Goal: Find specific page/section: Find specific page/section

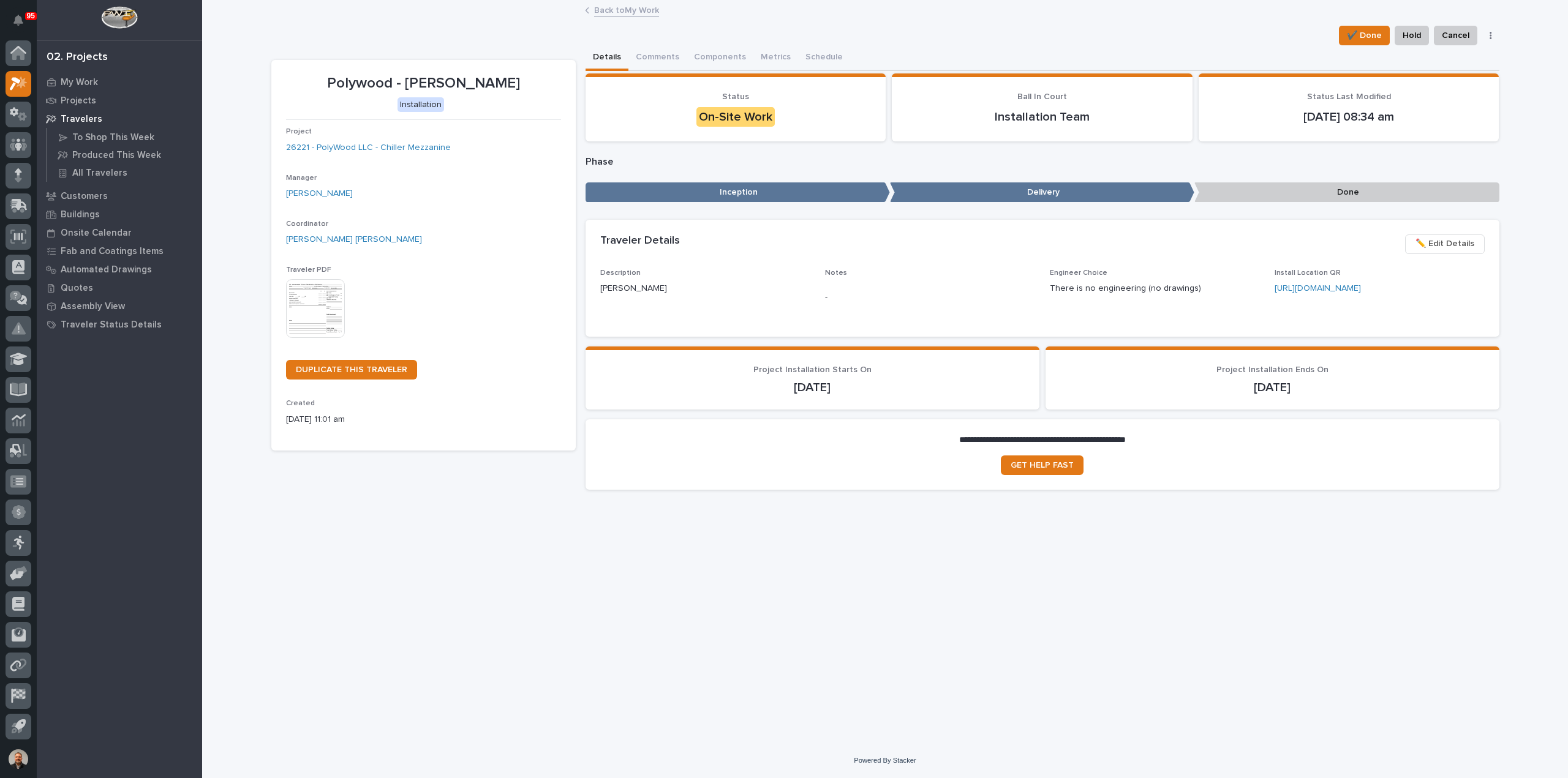
click at [624, 13] on link "Back to My Work" at bounding box center [626, 10] width 65 height 14
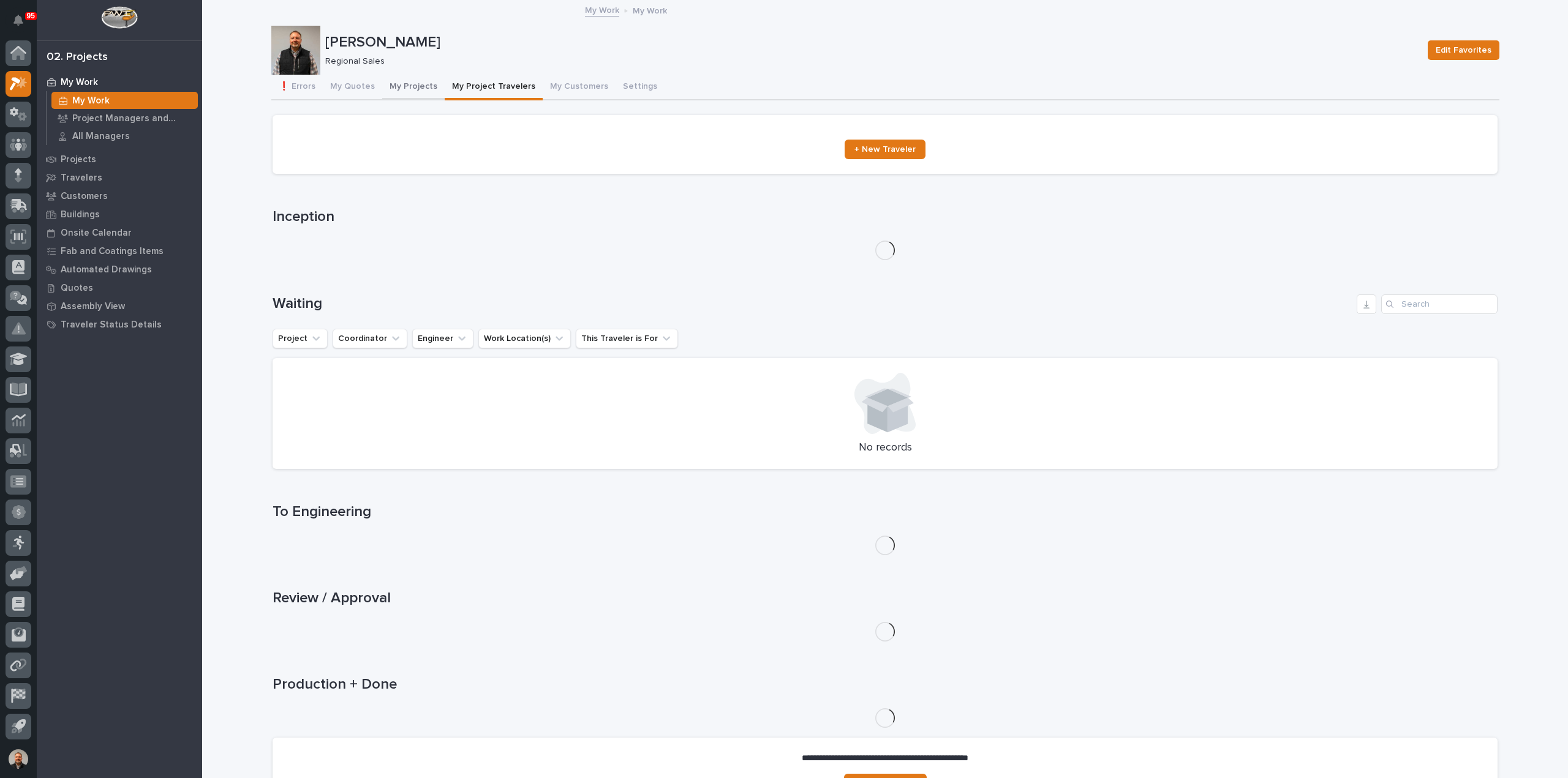
click at [398, 84] on button "My Projects" at bounding box center [413, 87] width 63 height 26
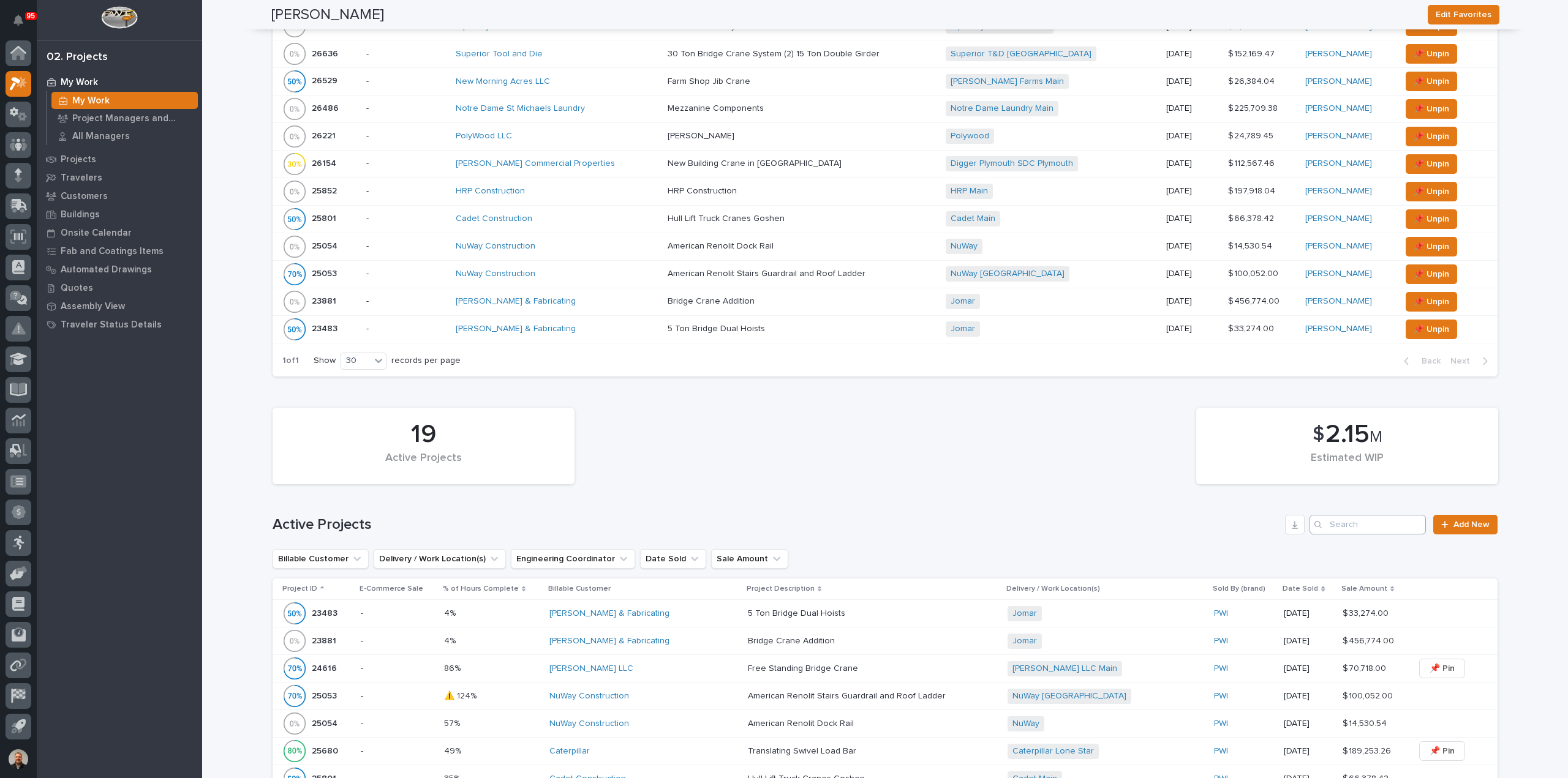
scroll to position [490, 0]
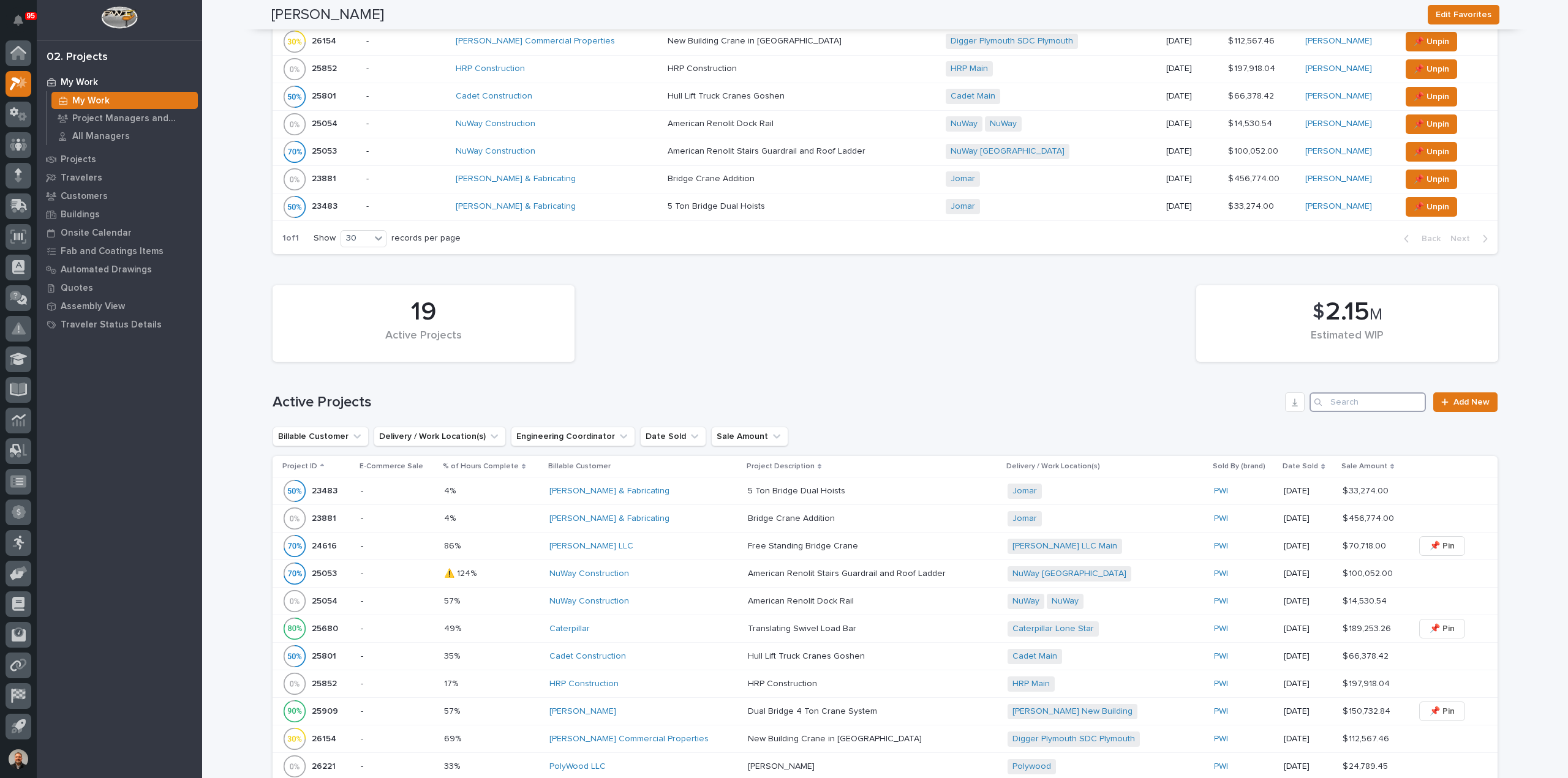
click at [1352, 397] on input "Search" at bounding box center [1367, 403] width 117 height 19
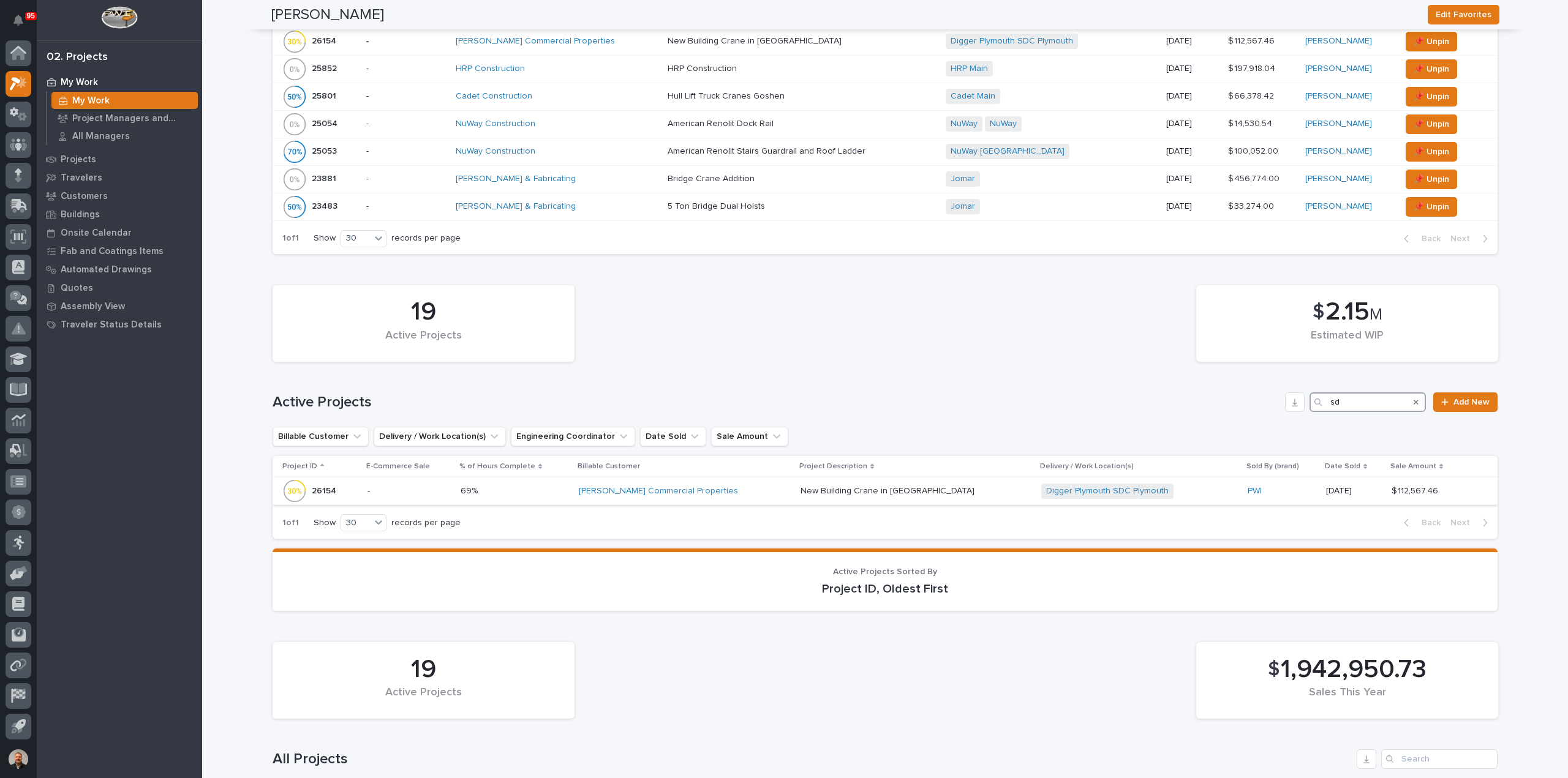
type input "sd"
click at [316, 485] on p "26154" at bounding box center [325, 489] width 27 height 13
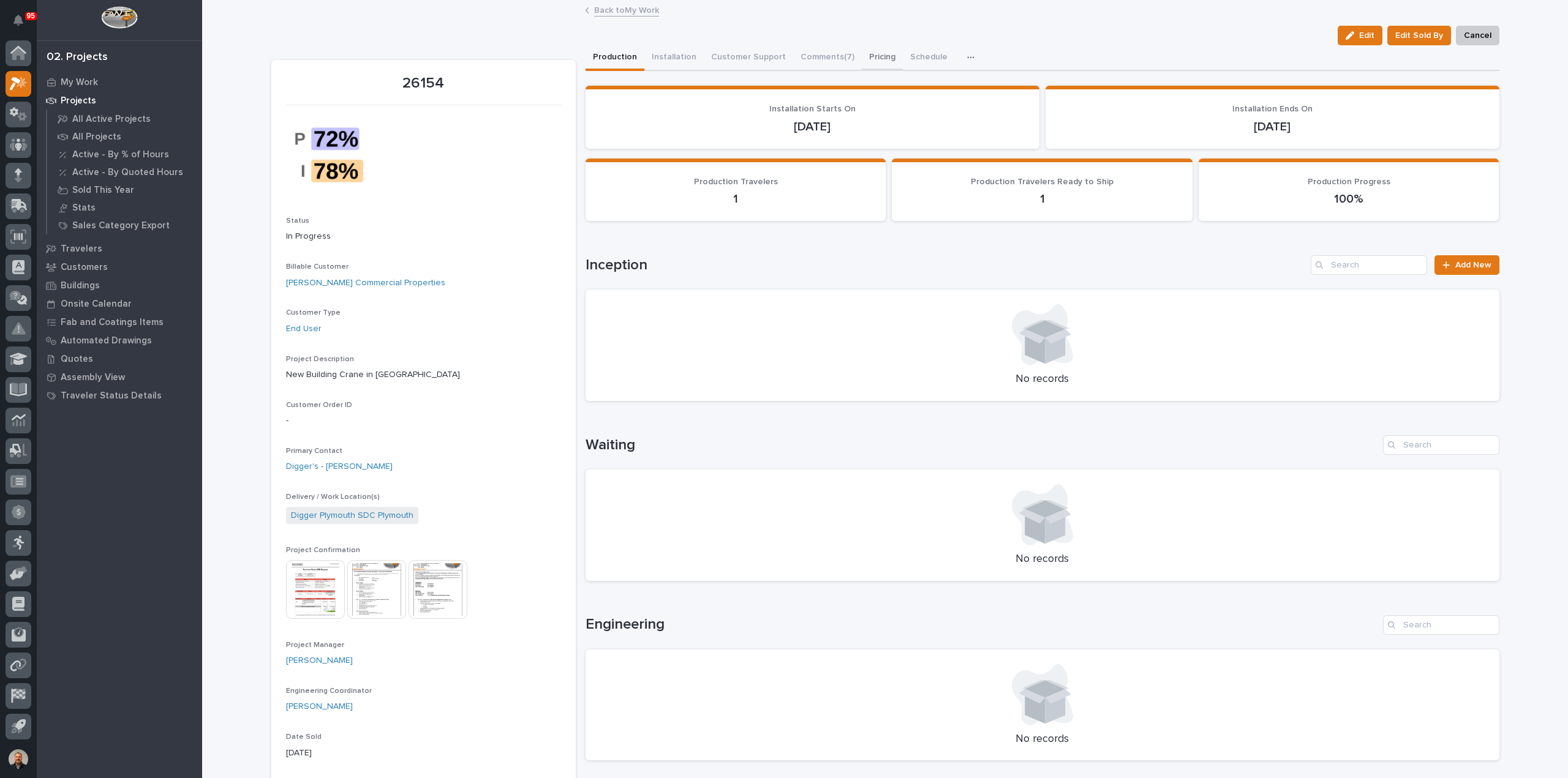
click at [868, 55] on button "Pricing" at bounding box center [882, 58] width 42 height 26
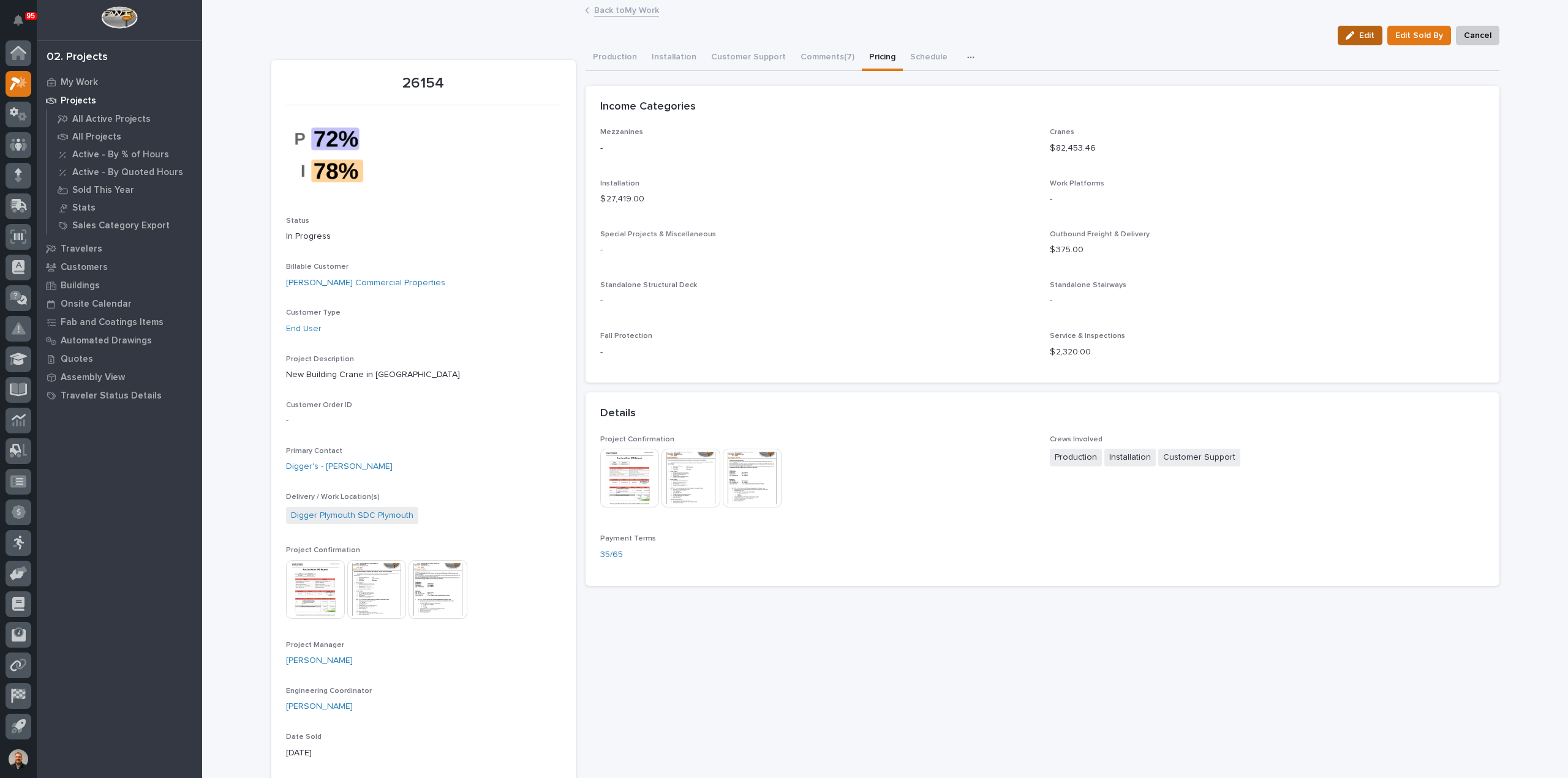
click at [1363, 36] on span "Edit" at bounding box center [1367, 35] width 15 height 11
